Goal: Information Seeking & Learning: Learn about a topic

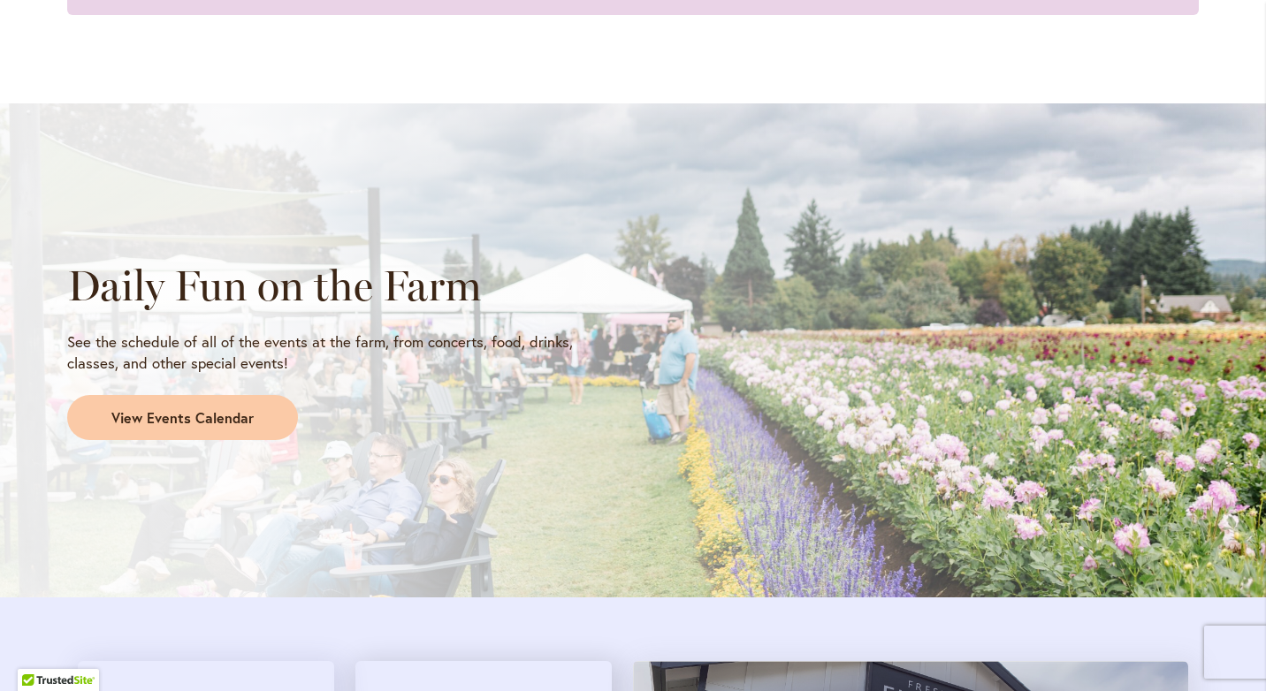
scroll to position [1414, 0]
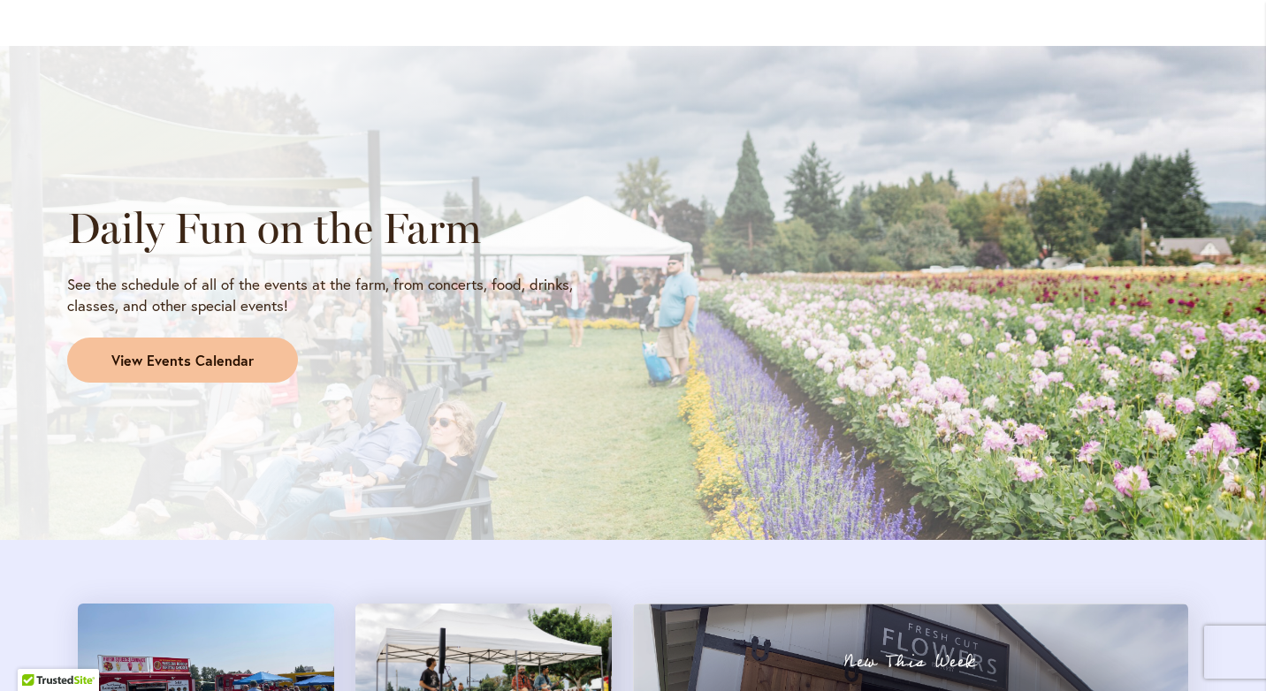
click at [234, 355] on span "View Events Calendar" at bounding box center [182, 361] width 142 height 20
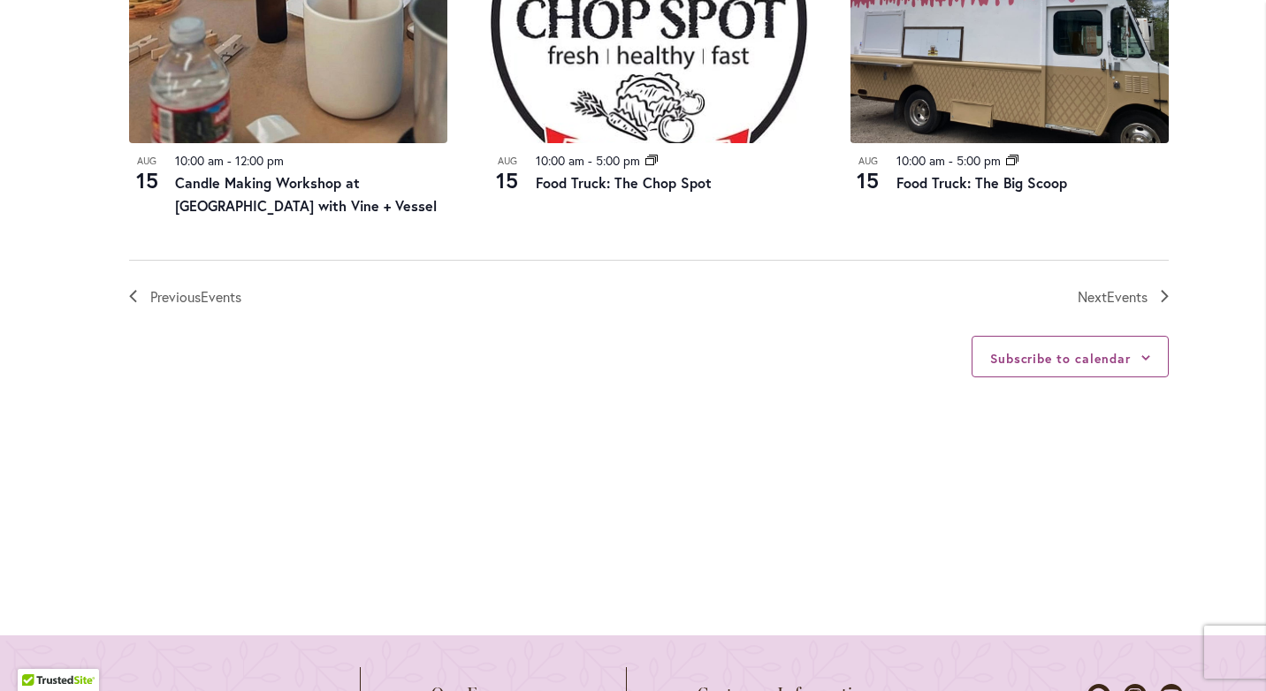
scroll to position [2155, 0]
click at [1135, 298] on span "Events" at bounding box center [1127, 295] width 41 height 19
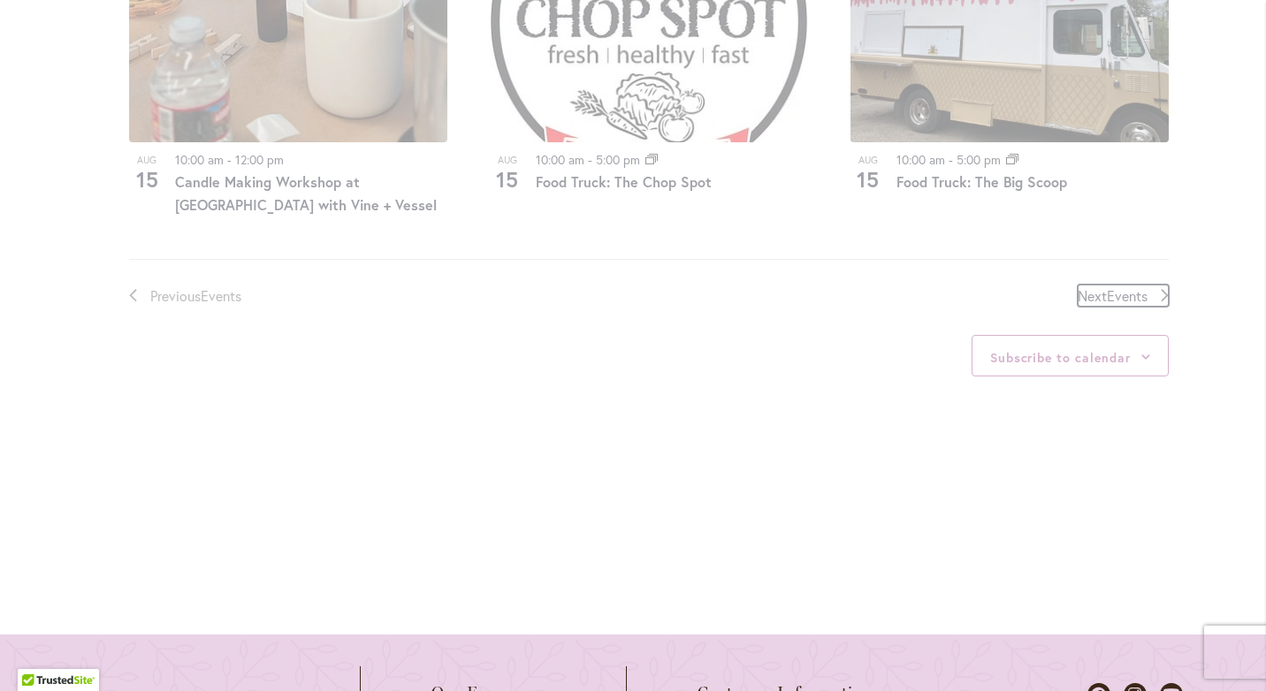
scroll to position [872, 0]
